Goal: Information Seeking & Learning: Learn about a topic

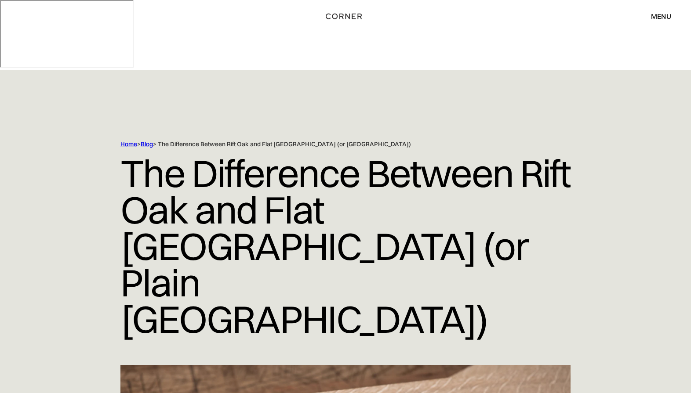
click at [127, 140] on link "Home" at bounding box center [128, 144] width 17 height 8
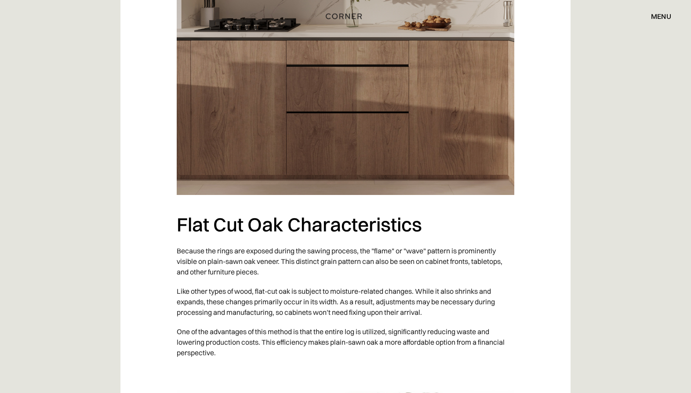
scroll to position [1583, 0]
